Goal: Task Accomplishment & Management: Manage account settings

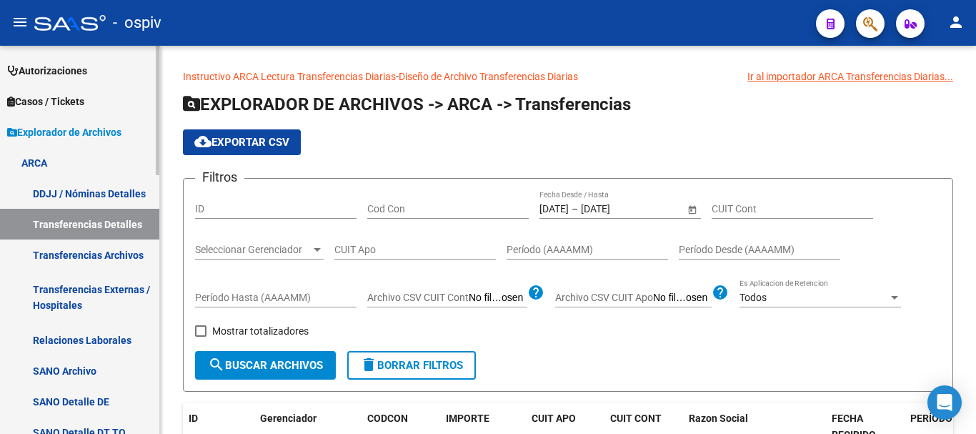
scroll to position [467, 0]
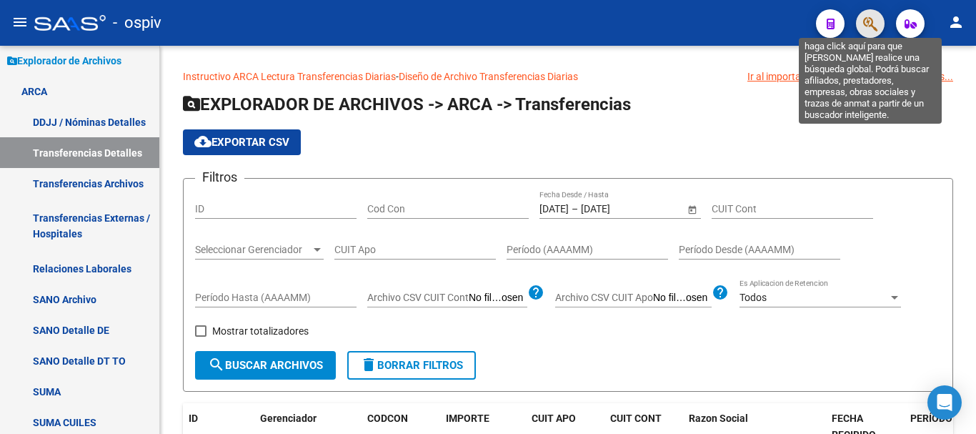
click at [874, 23] on icon "button" at bounding box center [870, 24] width 14 height 16
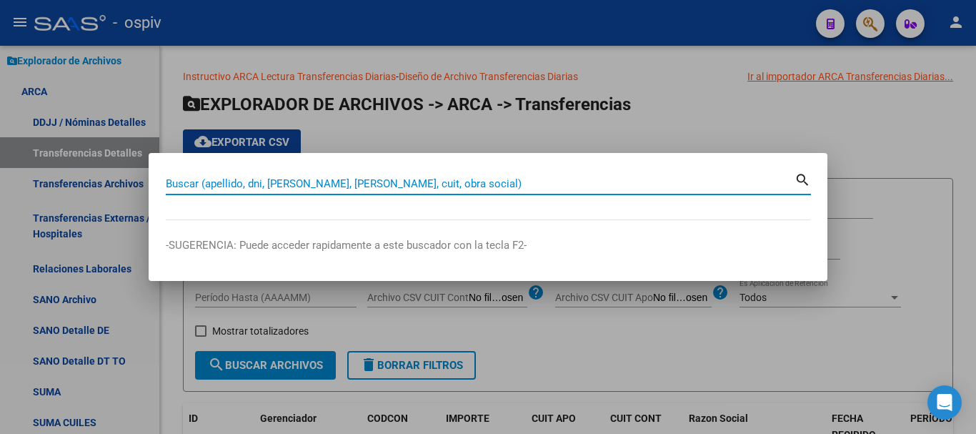
click at [227, 186] on input "Buscar (apellido, dni, [PERSON_NAME], [PERSON_NAME], cuit, obra social)" at bounding box center [480, 183] width 629 height 13
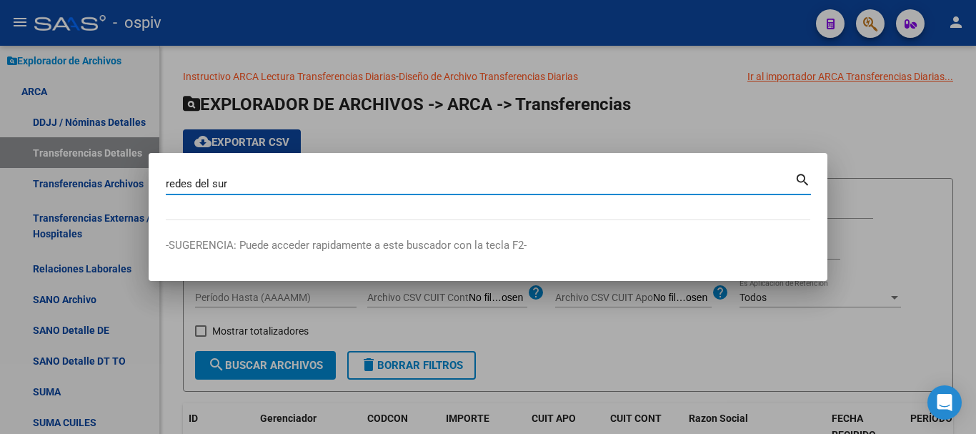
type input "redes del sur"
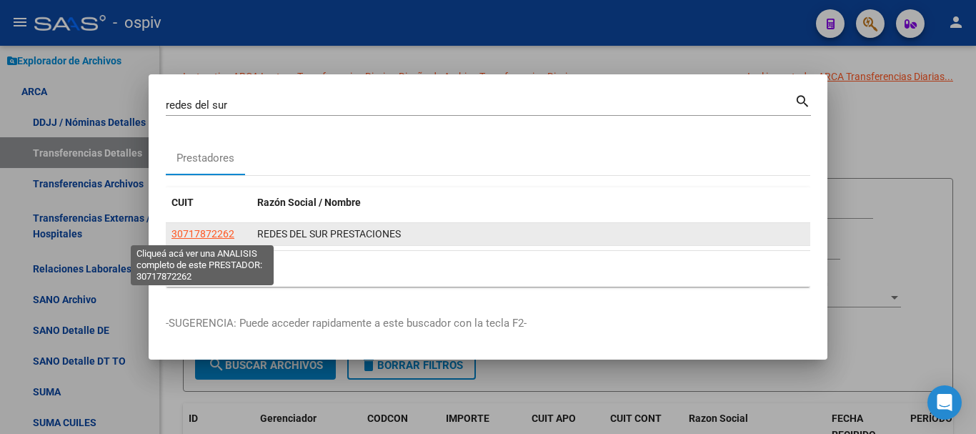
click at [201, 233] on span "30717872262" at bounding box center [202, 233] width 63 height 11
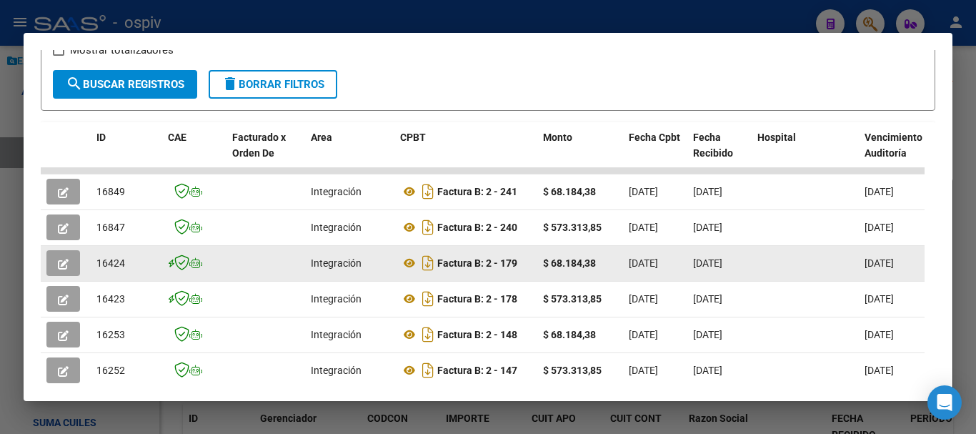
scroll to position [377, 0]
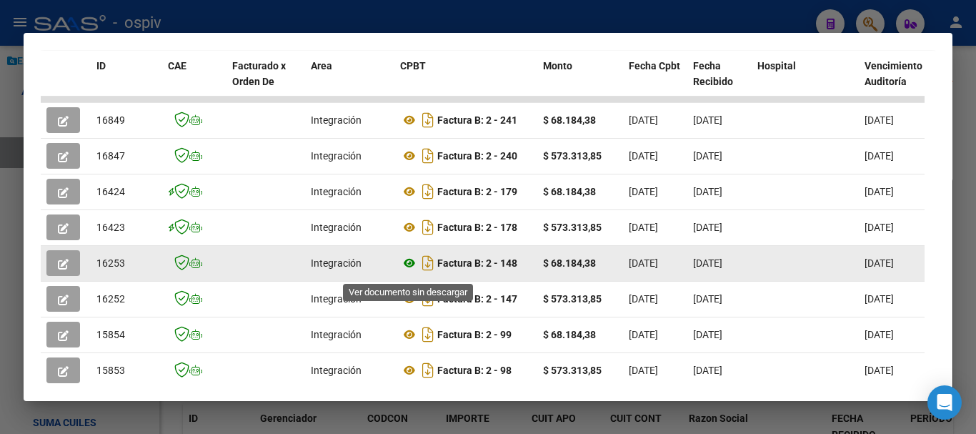
click at [407, 269] on icon at bounding box center [409, 262] width 19 height 17
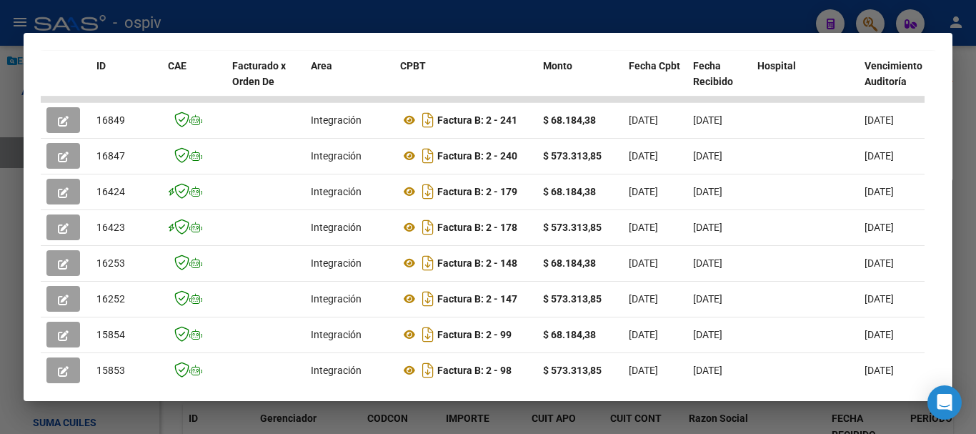
scroll to position [162, 0]
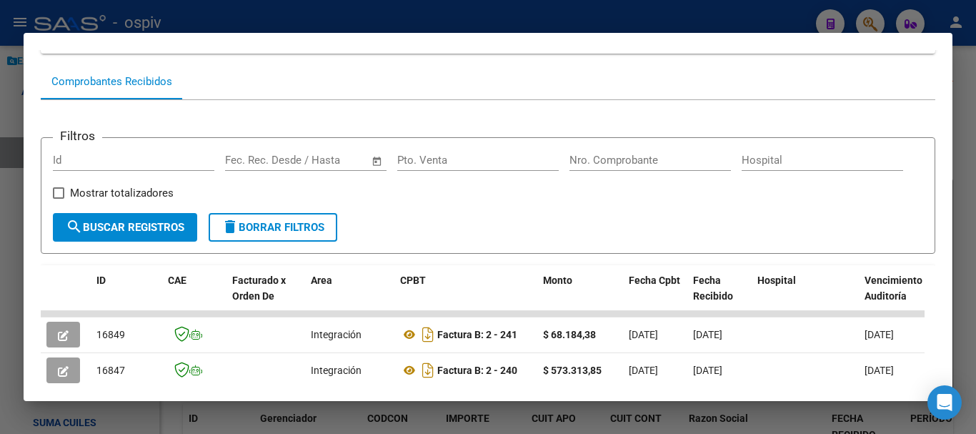
click at [328, 23] on div at bounding box center [488, 217] width 976 height 434
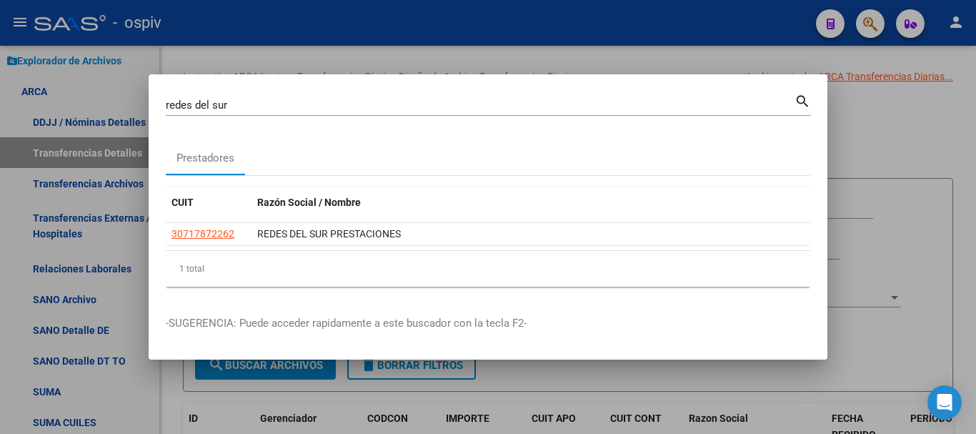
click at [863, 22] on div at bounding box center [488, 217] width 976 height 434
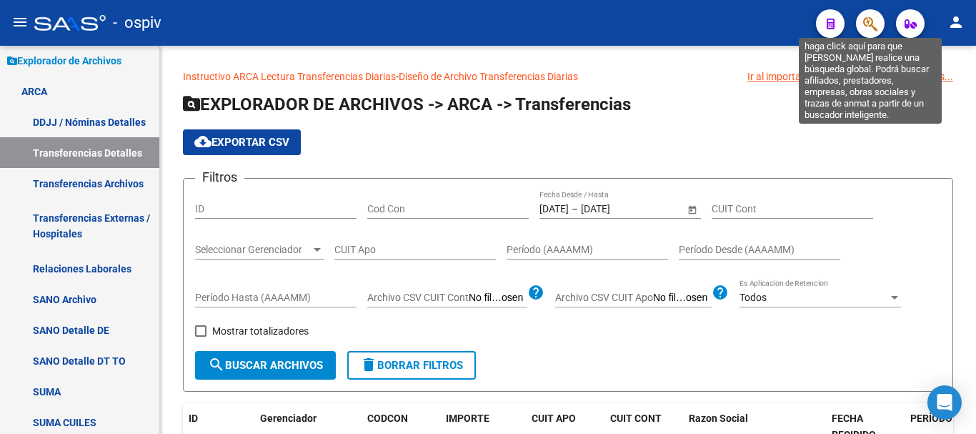
click at [868, 22] on icon "button" at bounding box center [870, 24] width 14 height 16
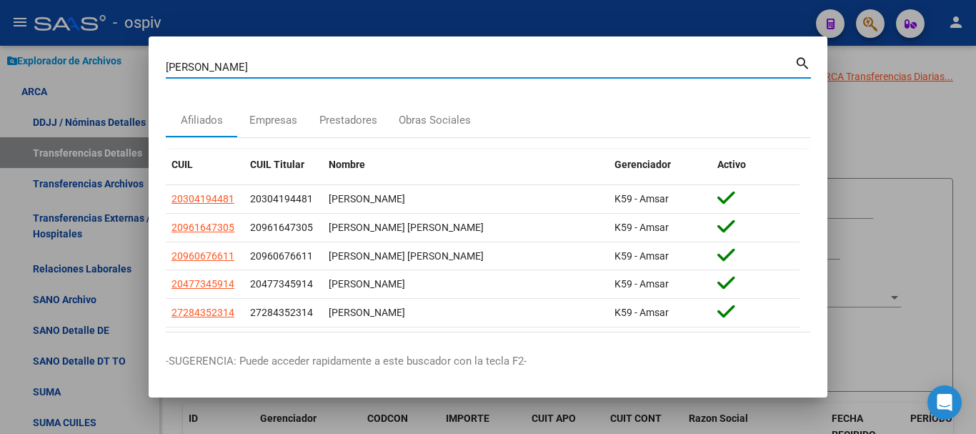
type input "[PERSON_NAME]"
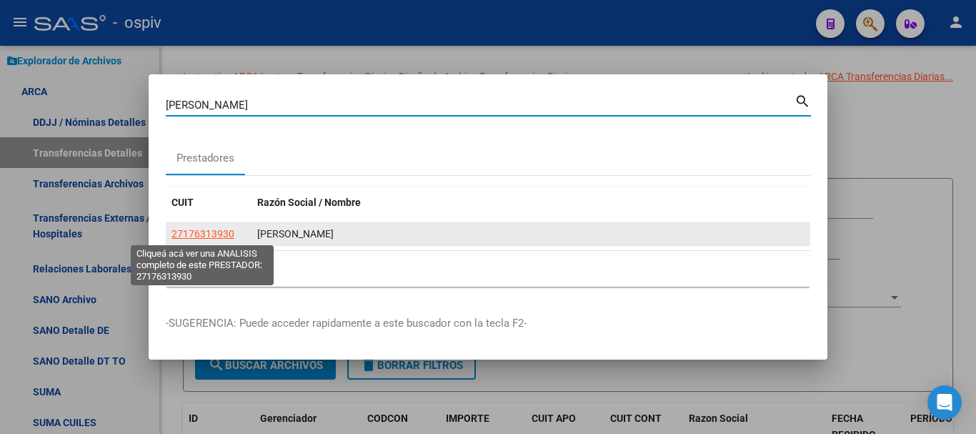
click at [211, 234] on span "27176313930" at bounding box center [202, 233] width 63 height 11
type textarea "27176313930"
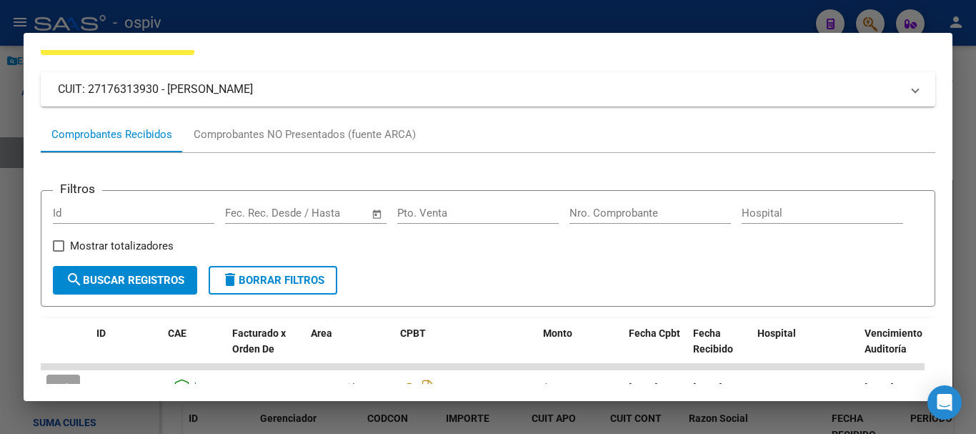
scroll to position [38, 0]
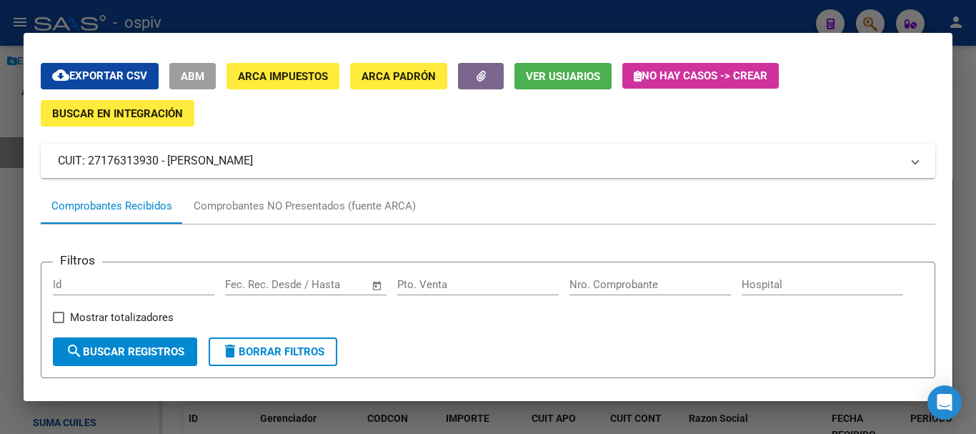
click at [384, 84] on button "ARCA Padrón" at bounding box center [398, 76] width 97 height 26
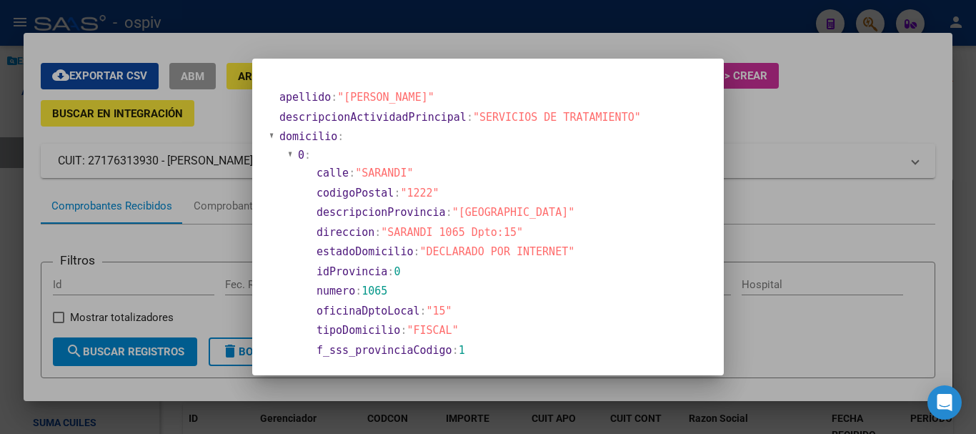
click at [777, 114] on div at bounding box center [488, 217] width 976 height 434
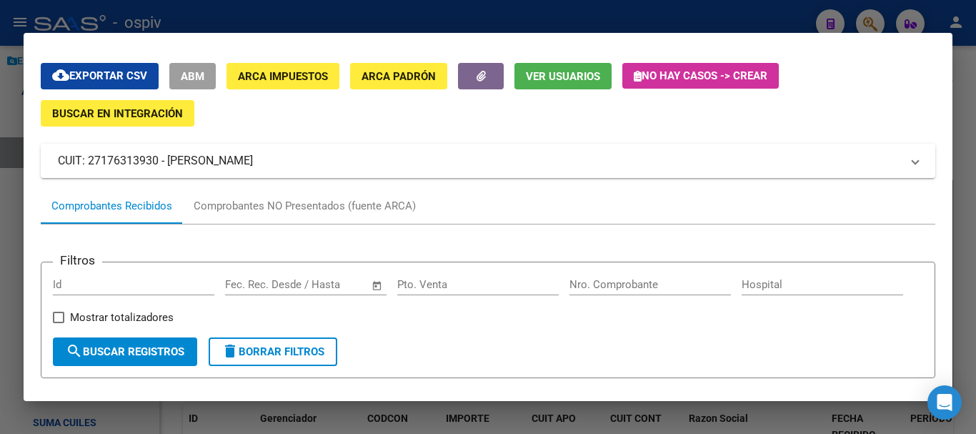
click at [572, 76] on span "Ver Usuarios" at bounding box center [563, 76] width 74 height 13
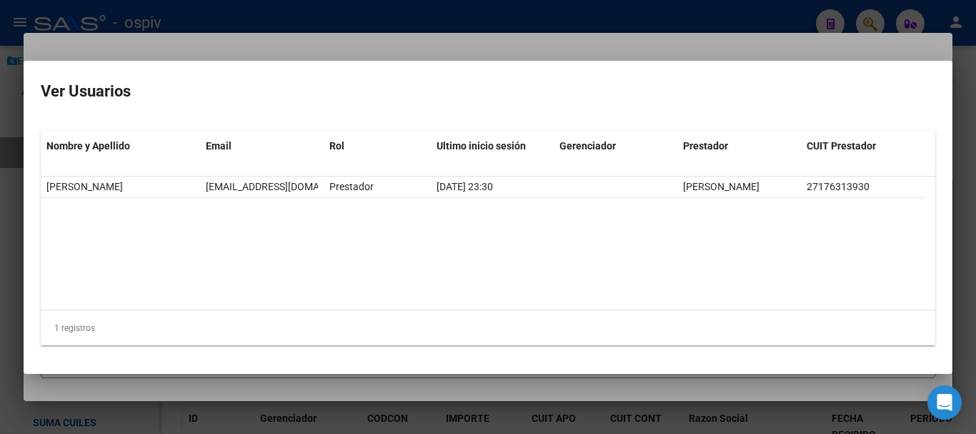
click at [246, 24] on div at bounding box center [488, 217] width 976 height 434
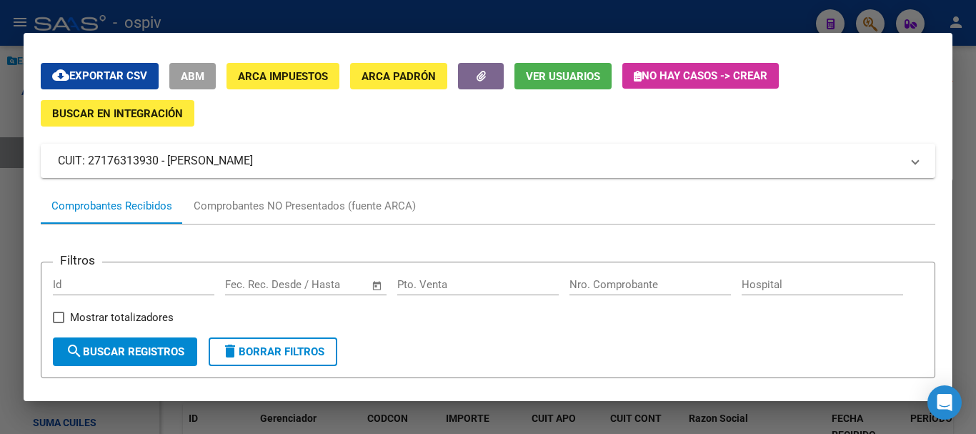
click at [385, 79] on span "ARCA Padrón" at bounding box center [399, 76] width 74 height 13
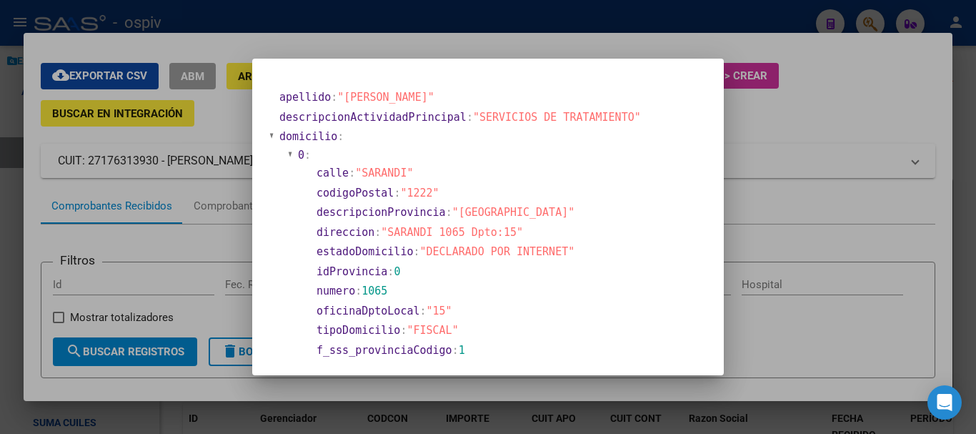
click at [216, 51] on div at bounding box center [488, 217] width 976 height 434
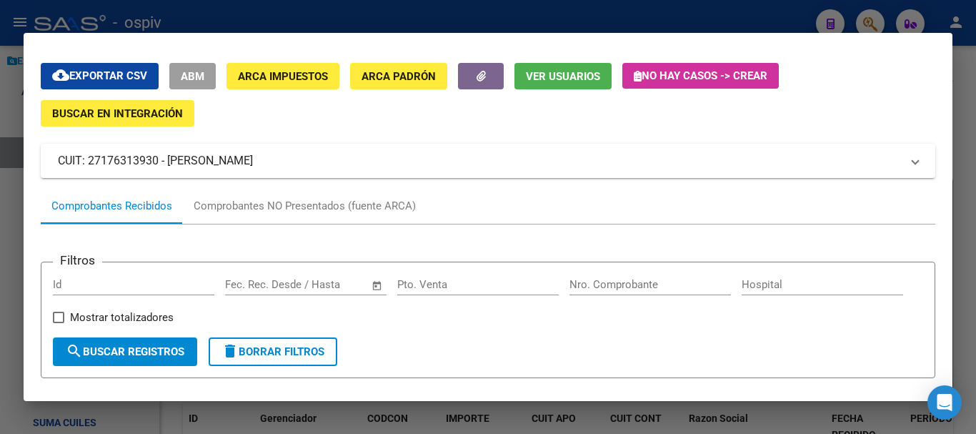
click at [268, 76] on span "ARCA Impuestos" at bounding box center [283, 76] width 90 height 13
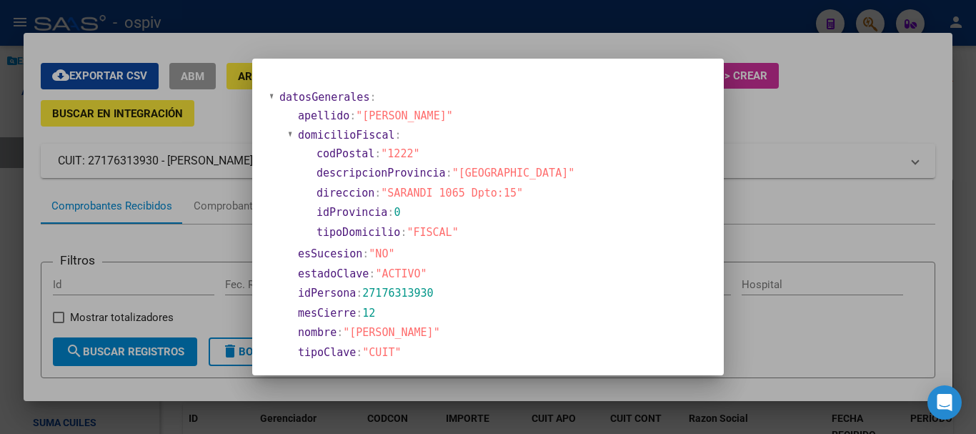
click at [259, 29] on div at bounding box center [488, 217] width 976 height 434
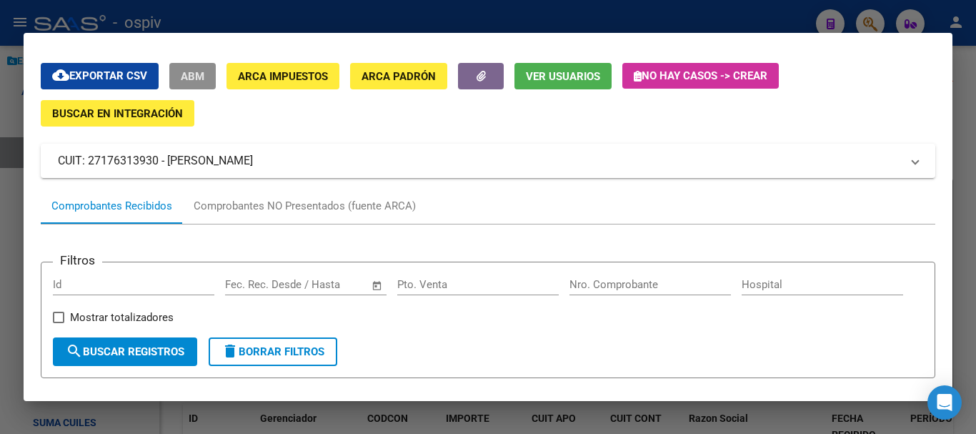
click at [196, 77] on span "ABM" at bounding box center [193, 76] width 24 height 13
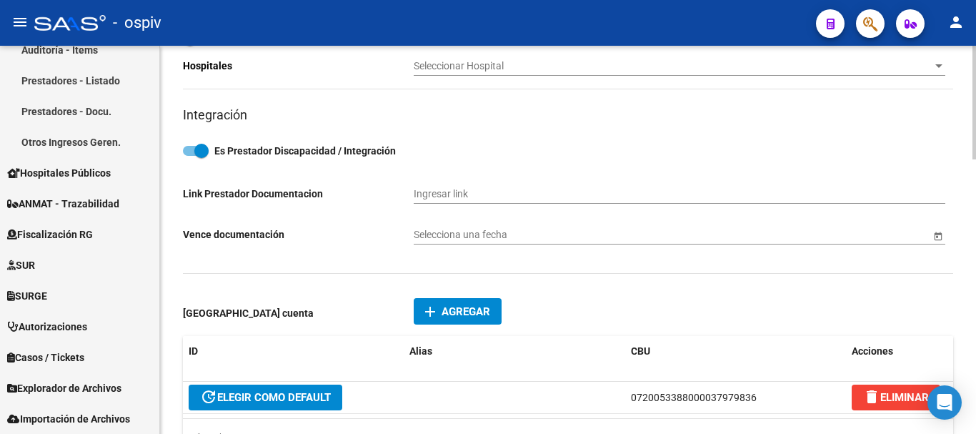
scroll to position [714, 0]
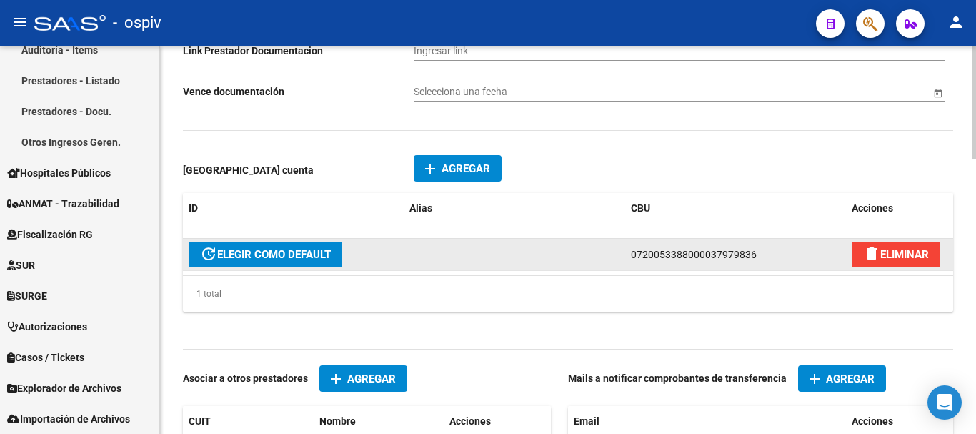
drag, startPoint x: 632, startPoint y: 254, endPoint x: 757, endPoint y: 245, distance: 126.0
click at [757, 245] on datatable-body-cell "0720053388000037979836" at bounding box center [735, 254] width 221 height 31
copy span "0720053388000037979836"
click at [592, 261] on datatable-body-cell at bounding box center [514, 254] width 221 height 31
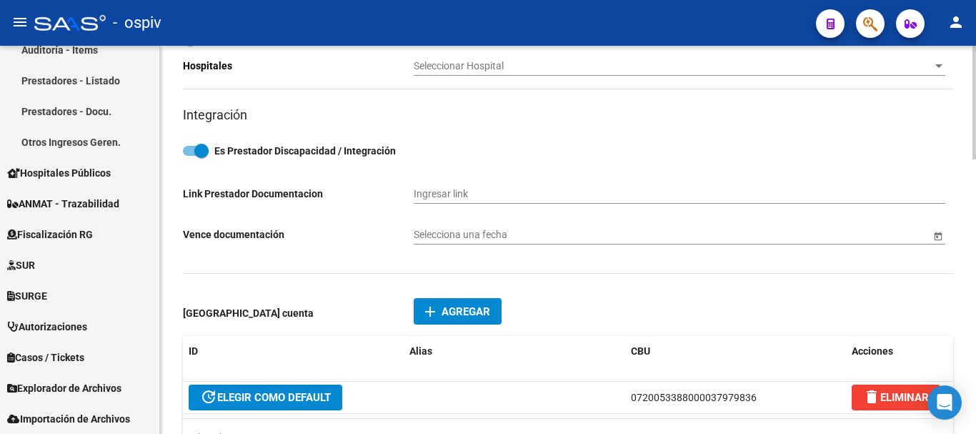
scroll to position [643, 0]
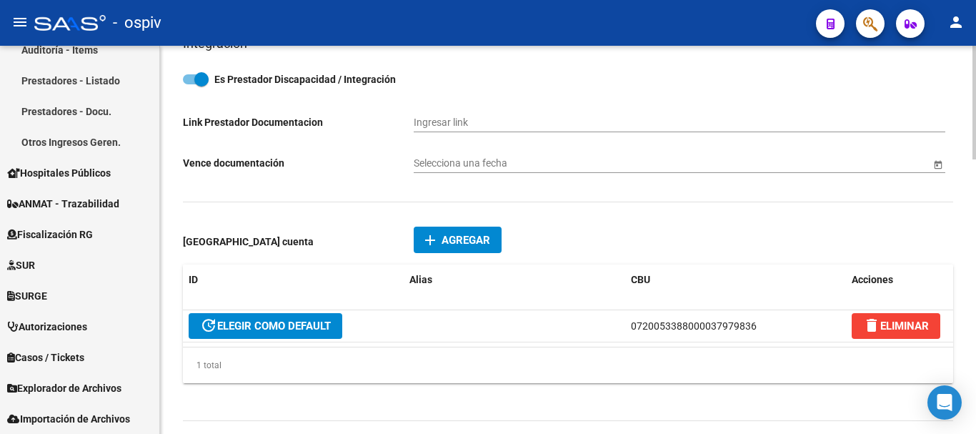
drag, startPoint x: 684, startPoint y: 329, endPoint x: 635, endPoint y: 84, distance: 249.1
click at [635, 84] on label "Es Prestador Discapacidad / Integración" at bounding box center [568, 79] width 770 height 17
click at [190, 84] on input "Es Prestador Discapacidad / Integración" at bounding box center [189, 84] width 1 height 1
checkbox input "false"
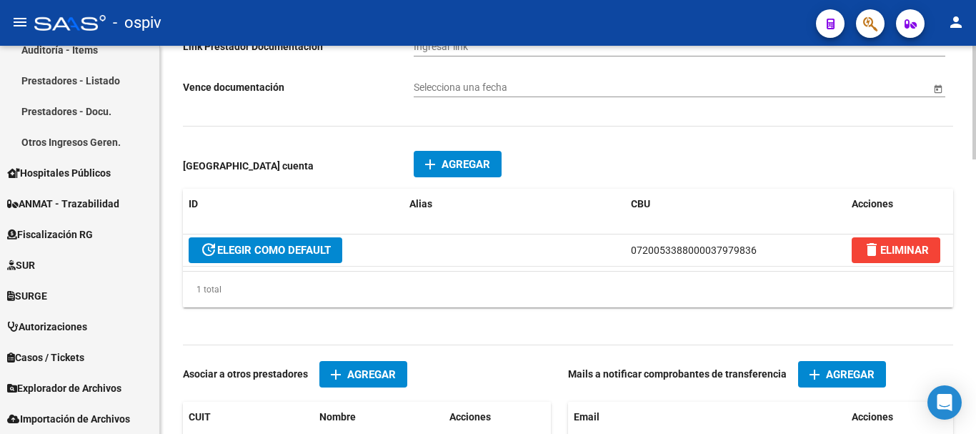
scroll to position [647, 0]
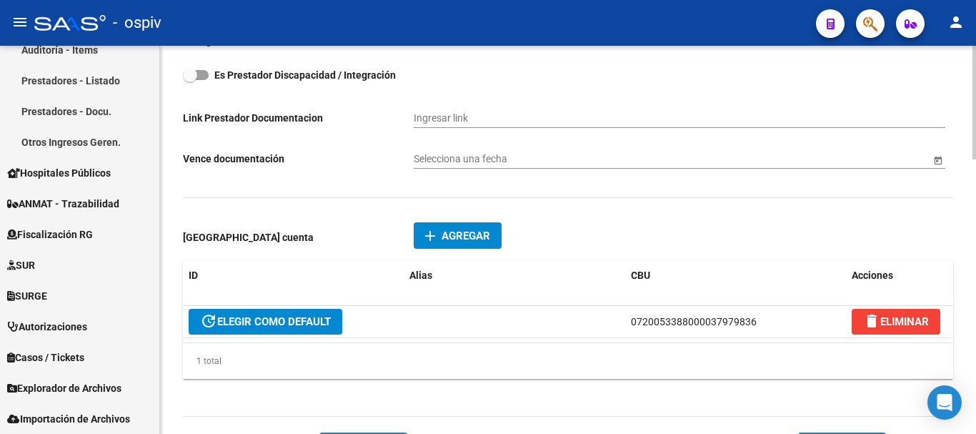
drag, startPoint x: 641, startPoint y: 319, endPoint x: 604, endPoint y: 148, distance: 174.6
click at [599, 112] on input "Ingresar link" at bounding box center [680, 118] width 532 height 12
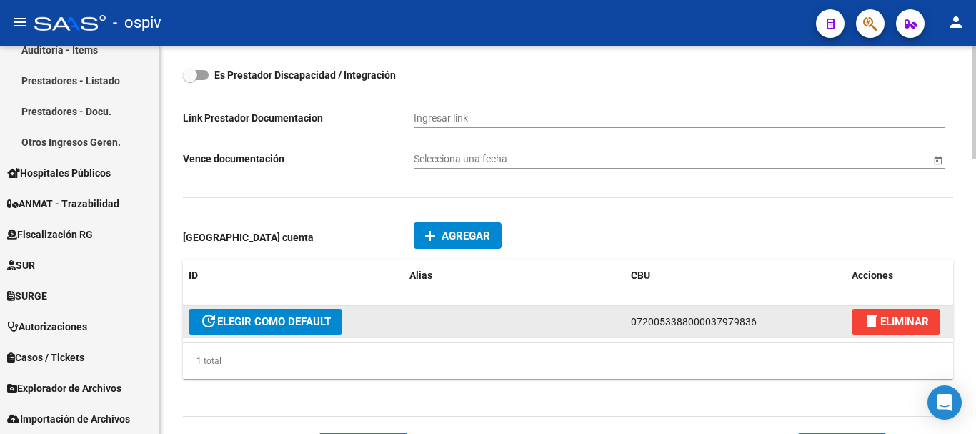
drag, startPoint x: 755, startPoint y: 319, endPoint x: 619, endPoint y: 332, distance: 135.6
click at [619, 332] on div "update ELEGIR COMO DEFAULT 0720053388000037979836 delete ELIMINAR" at bounding box center [568, 322] width 770 height 32
copy span "0720053388000037979836"
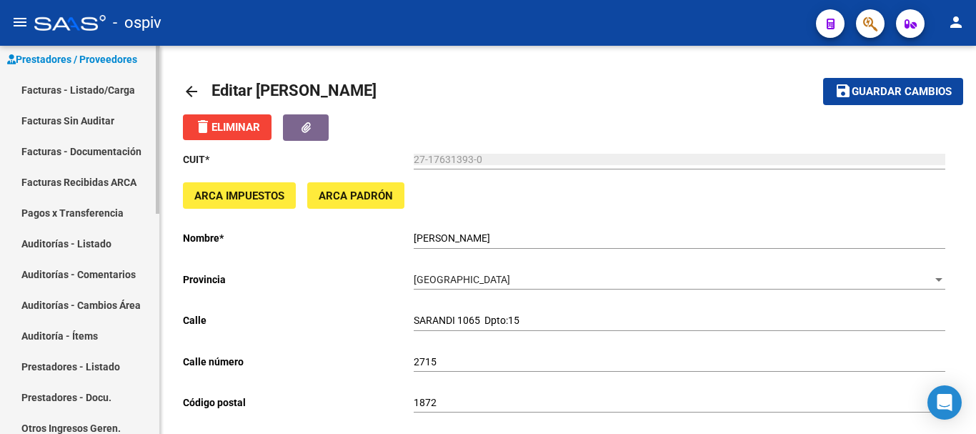
scroll to position [0, 0]
